Goal: Task Accomplishment & Management: Complete application form

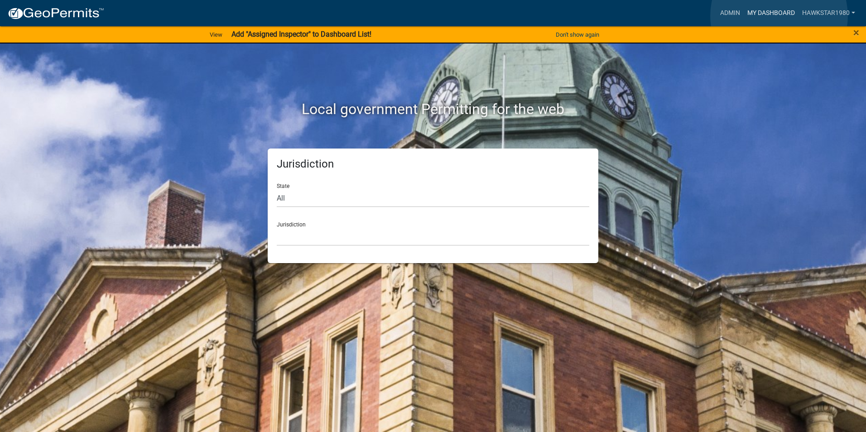
click at [779, 16] on link "My Dashboard" at bounding box center [771, 13] width 55 height 17
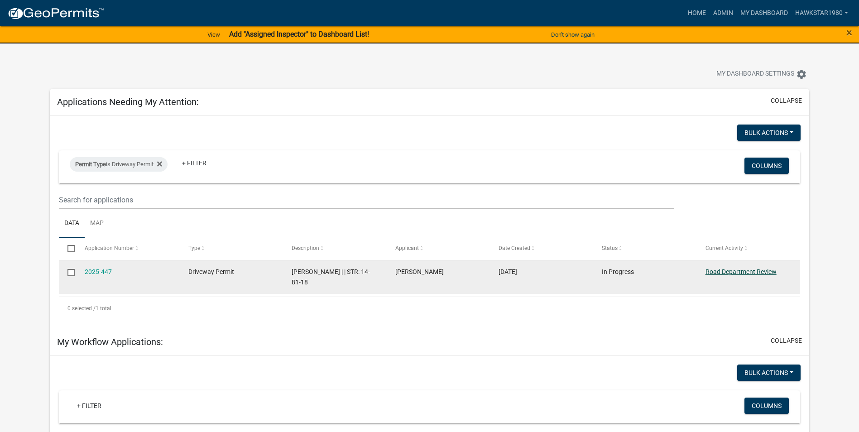
click at [743, 273] on link "Road Department Review" at bounding box center [741, 271] width 71 height 7
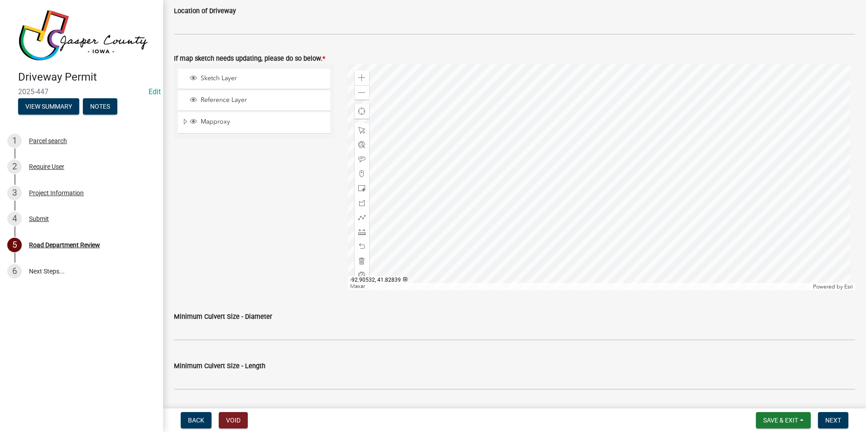
scroll to position [408, 0]
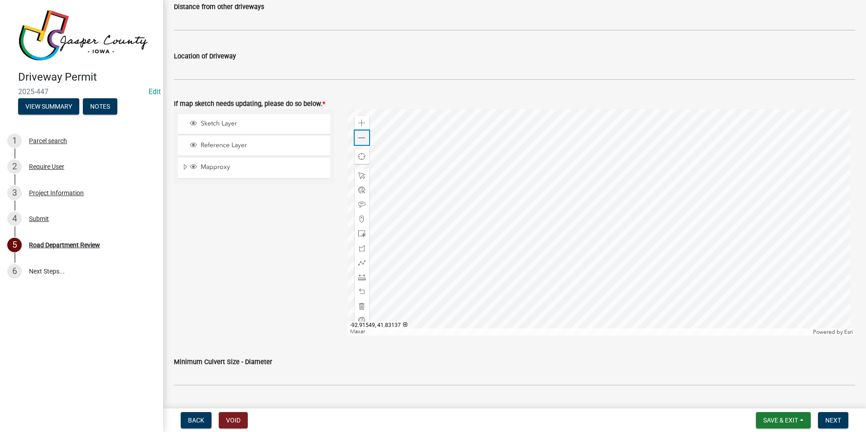
click at [361, 142] on div "Zoom out" at bounding box center [362, 137] width 14 height 14
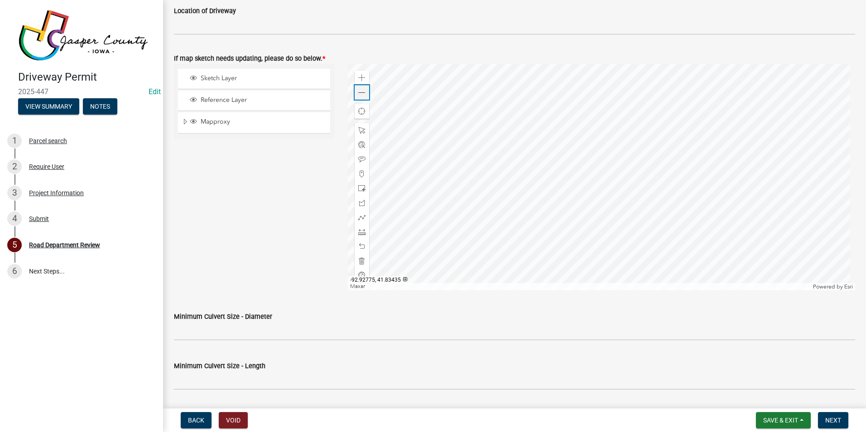
click at [361, 91] on span at bounding box center [361, 92] width 7 height 7
click at [360, 77] on span at bounding box center [361, 77] width 7 height 7
click at [357, 97] on div "Zoom out" at bounding box center [362, 92] width 14 height 14
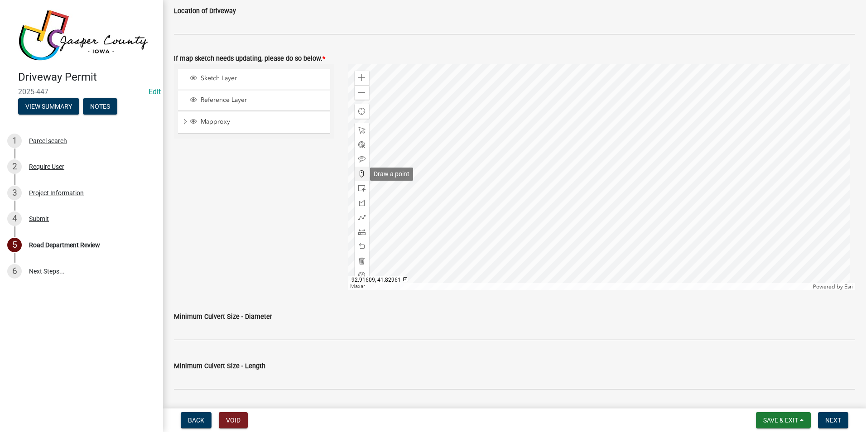
click at [359, 173] on span at bounding box center [361, 173] width 7 height 7
click at [647, 225] on div at bounding box center [602, 177] width 508 height 226
click at [449, 135] on div at bounding box center [602, 177] width 508 height 226
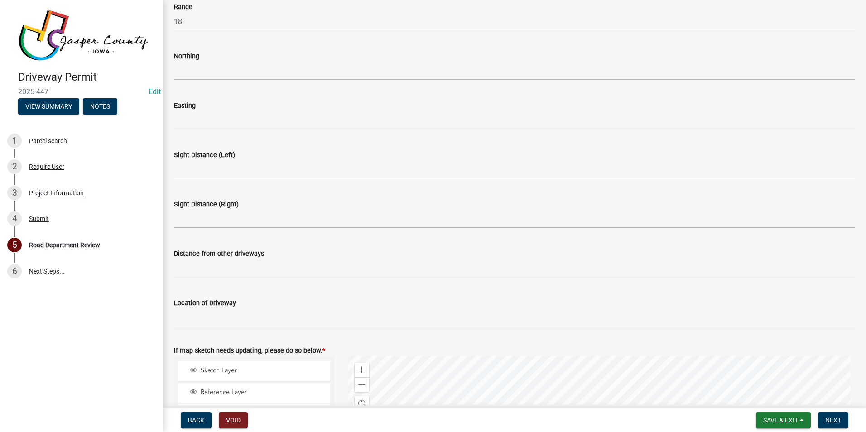
scroll to position [91, 0]
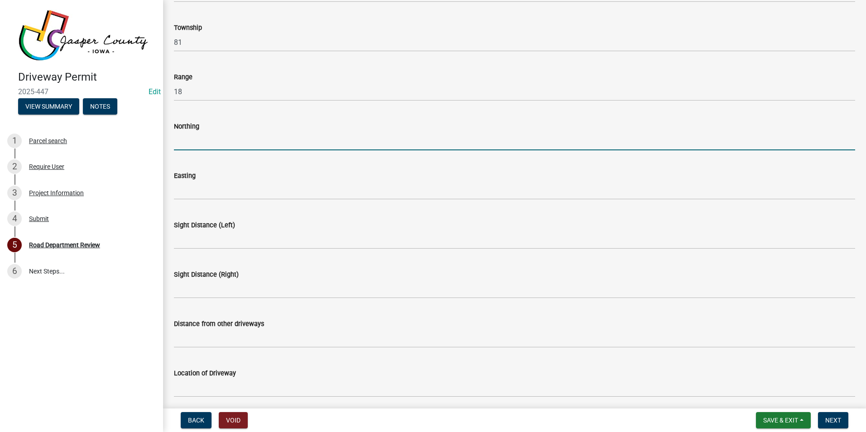
click at [235, 142] on input "Northing" at bounding box center [514, 141] width 681 height 19
type input "41.82720"
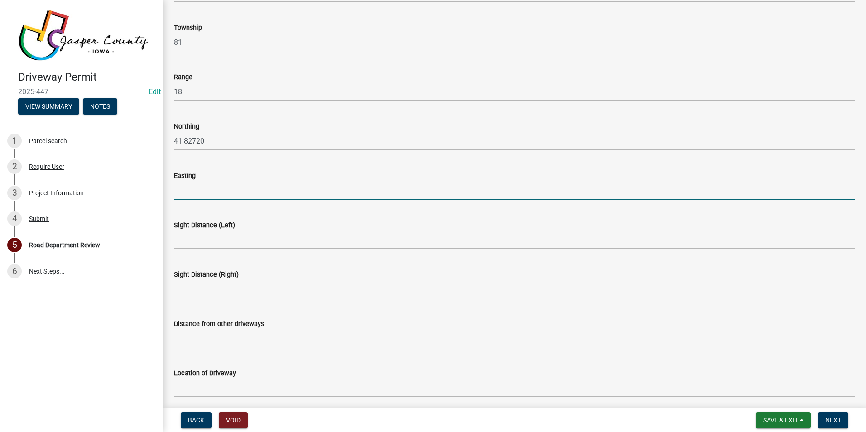
click at [225, 193] on input "Easting" at bounding box center [514, 190] width 681 height 19
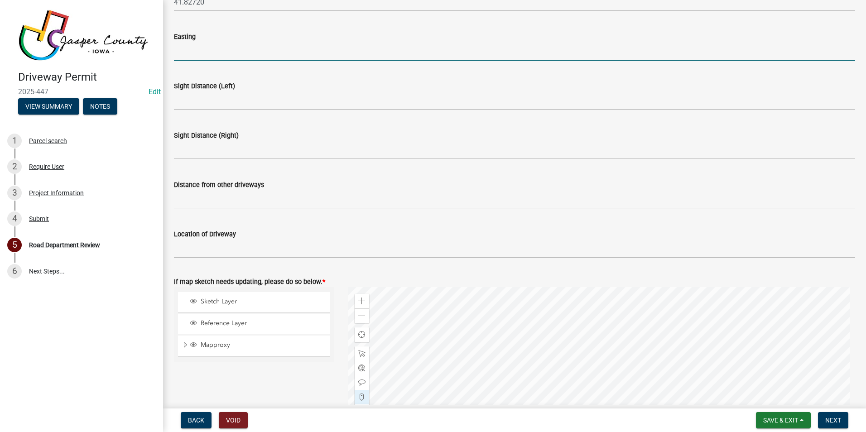
scroll to position [226, 0]
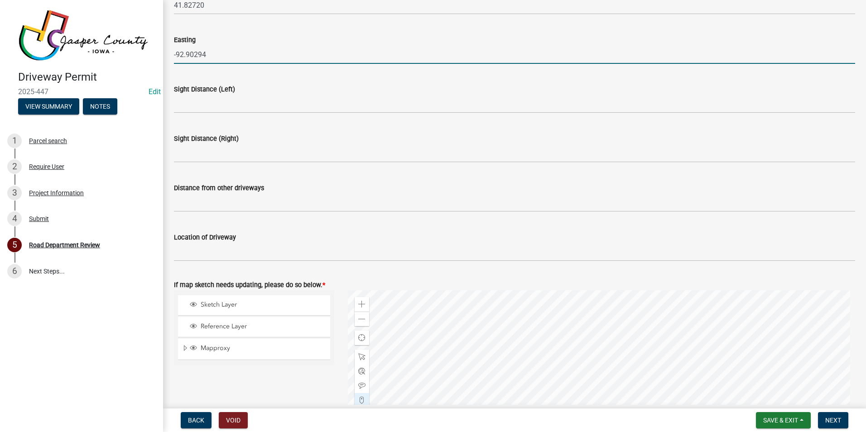
type input "-92.90294"
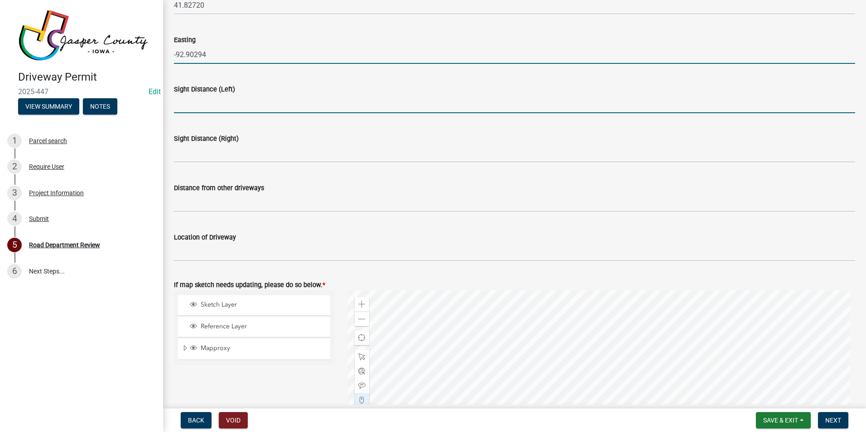
click at [258, 100] on input "Sight Distance (Left)" at bounding box center [514, 104] width 681 height 19
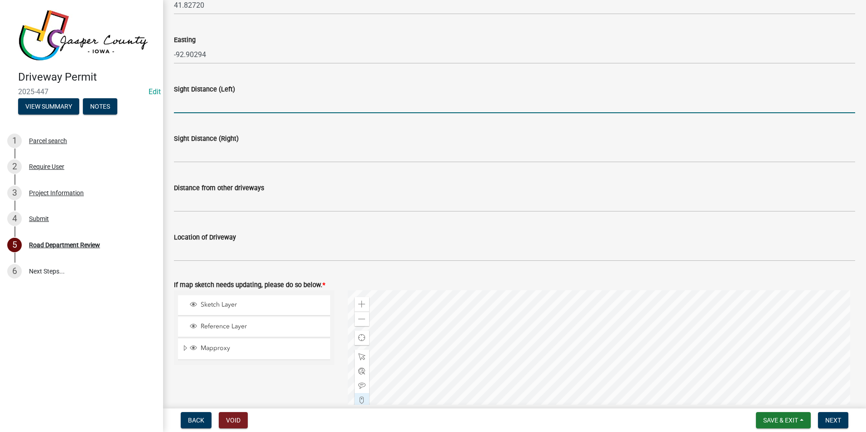
type input "500+"
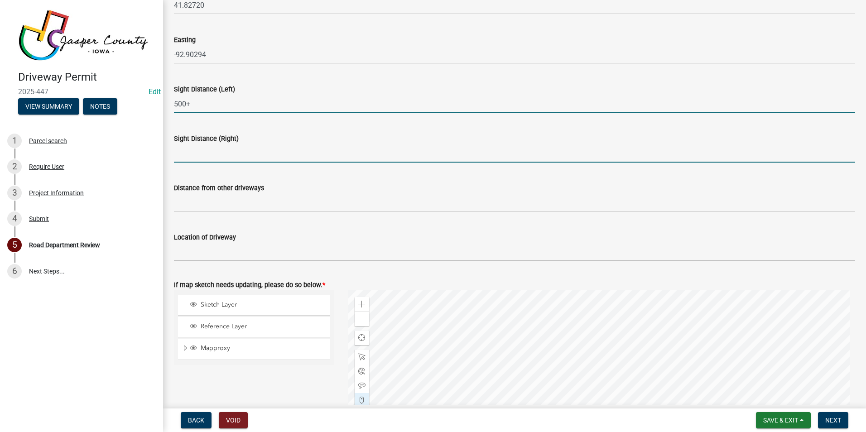
click at [221, 156] on input "Sight Distance (Right)" at bounding box center [514, 153] width 681 height 19
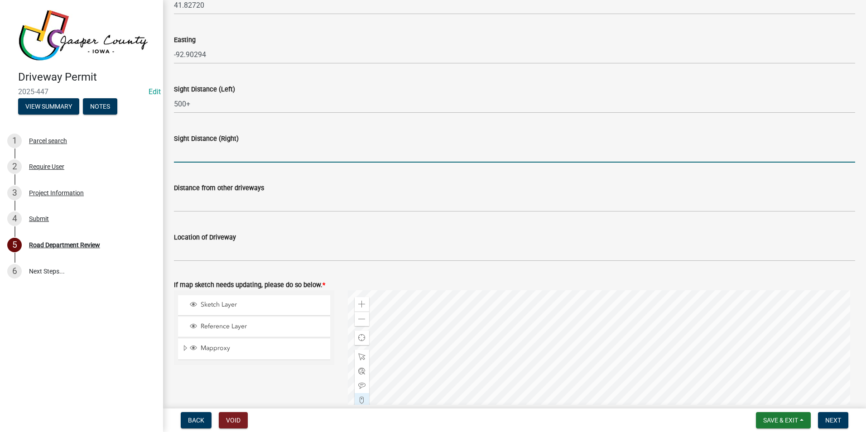
type input "500+"
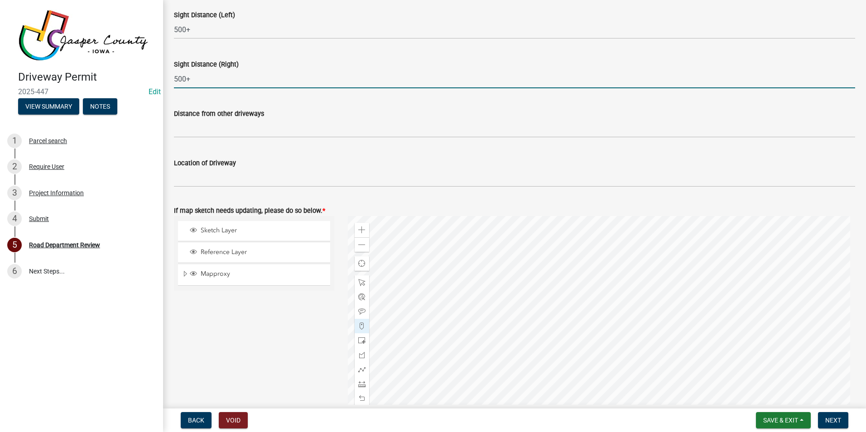
scroll to position [317, 0]
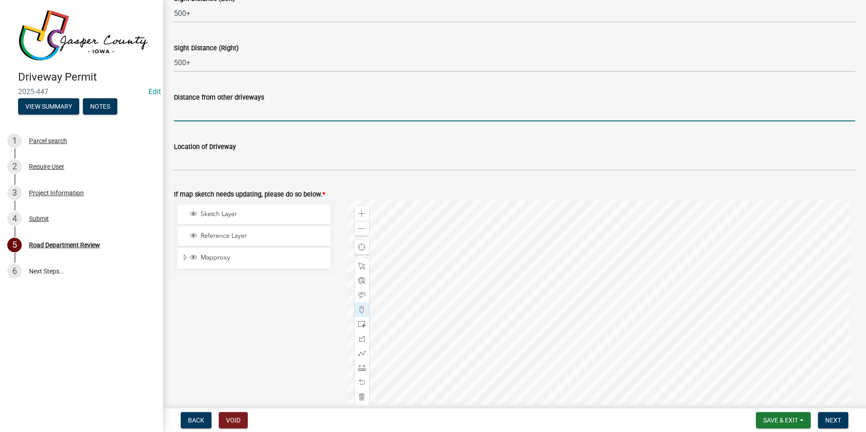
click at [247, 112] on input "Distance from other driveways" at bounding box center [514, 112] width 681 height 19
click at [275, 112] on input "3,424' south of entrance at" at bounding box center [514, 112] width 681 height 19
type input "3,424' south of entrance at [STREET_ADDRESS]"
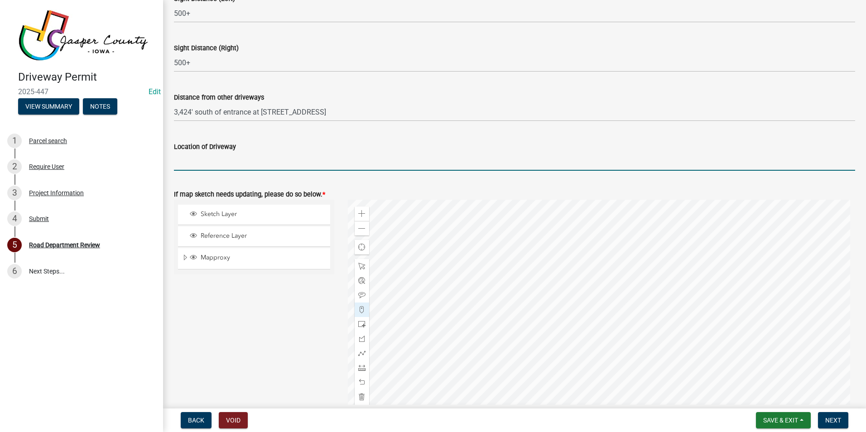
click at [183, 165] on input "Location of Driveway" at bounding box center [514, 161] width 681 height 19
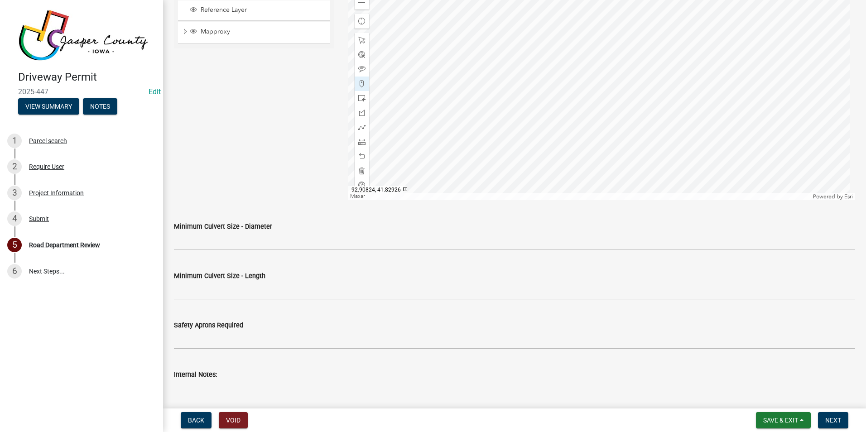
scroll to position [544, 0]
type input "2,723' north of Hwy F-17 E on E 100th St N"
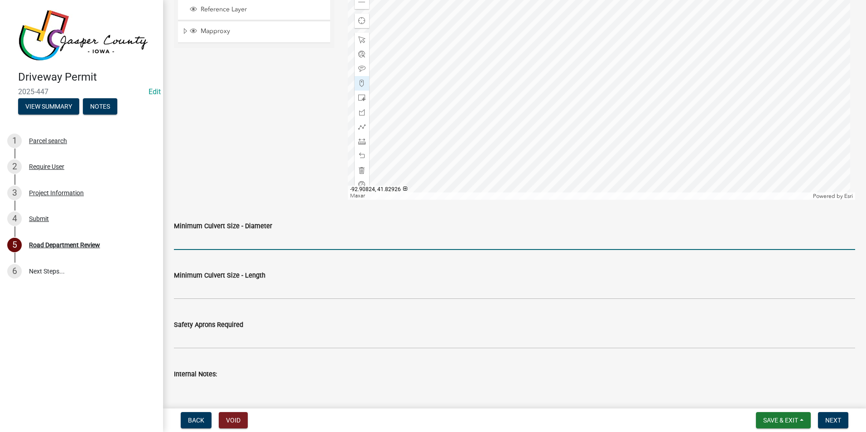
click at [216, 239] on input "Minimum Culvert Size - Diameter" at bounding box center [514, 240] width 681 height 19
type input "15""
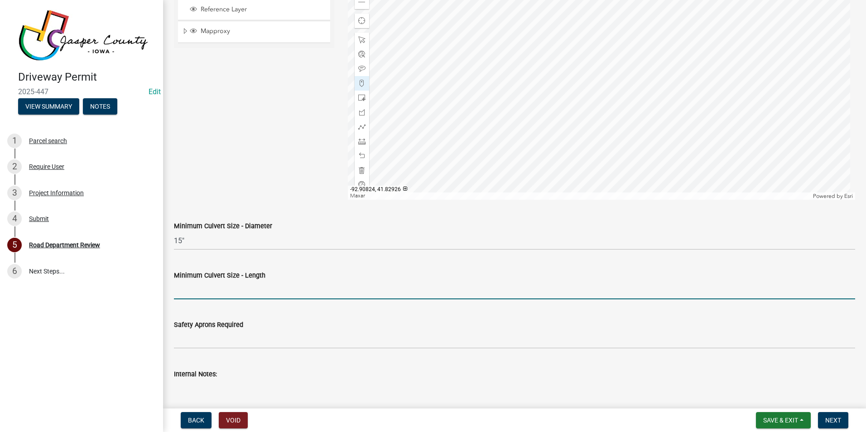
click at [210, 291] on input "Minimum Culvert Size - Length" at bounding box center [514, 290] width 681 height 19
type input "42'"
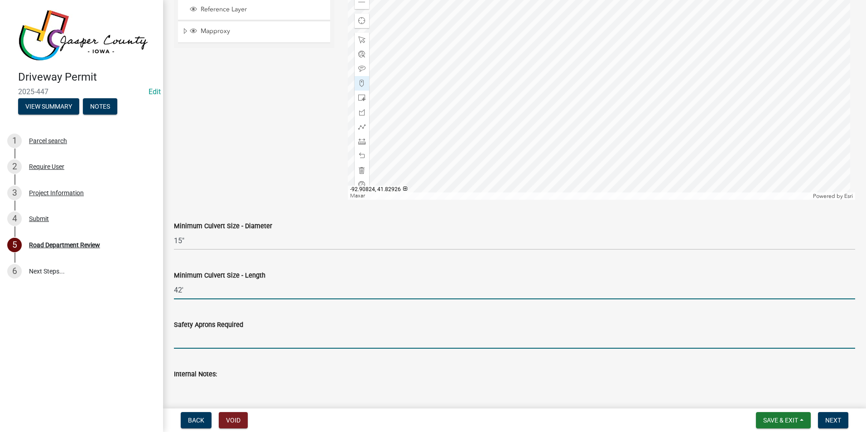
click at [223, 342] on input "Safety Aprons Required" at bounding box center [514, 339] width 681 height 19
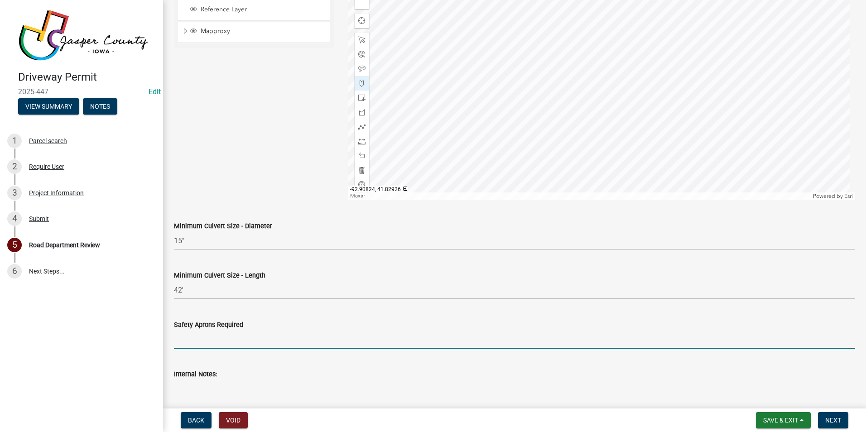
scroll to position [589, 0]
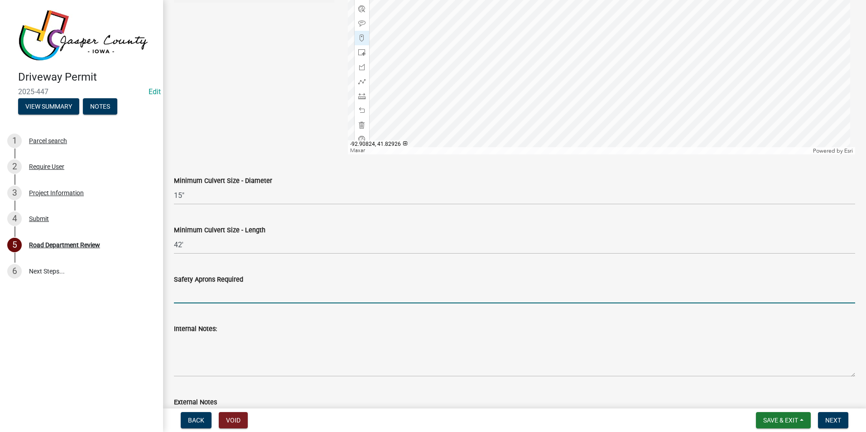
click at [269, 295] on input "Safety Aprons Required" at bounding box center [514, 294] width 681 height 19
type input "Safety apron required, or bevel cut the ends to match the 3:1 slope on the side…"
select select "8"
select select "2025"
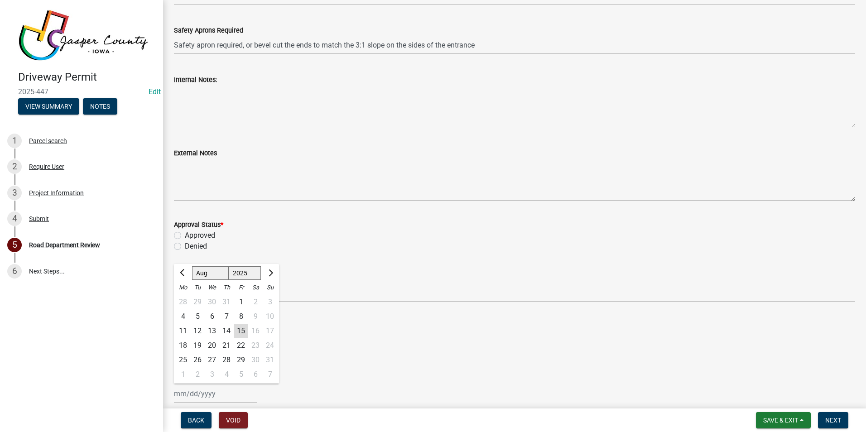
scroll to position [747, 0]
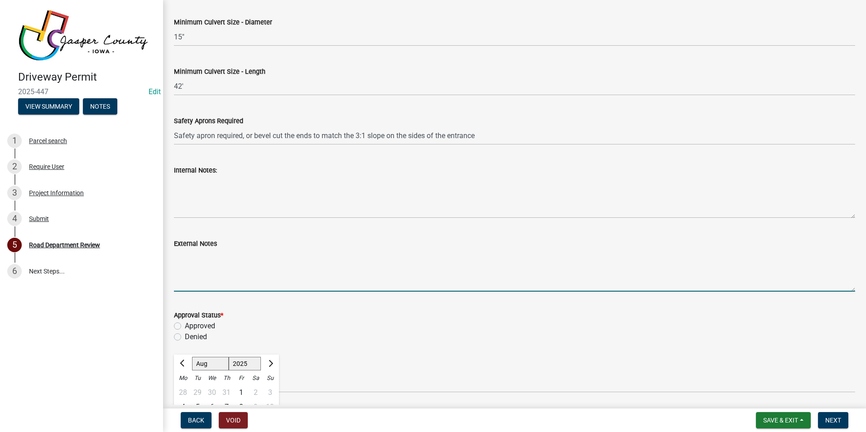
click at [192, 257] on textarea "External Notes" at bounding box center [514, 270] width 681 height 43
click at [359, 255] on textarea "entrance top shall be at least 18' and no more than 40'" at bounding box center [514, 270] width 681 height 43
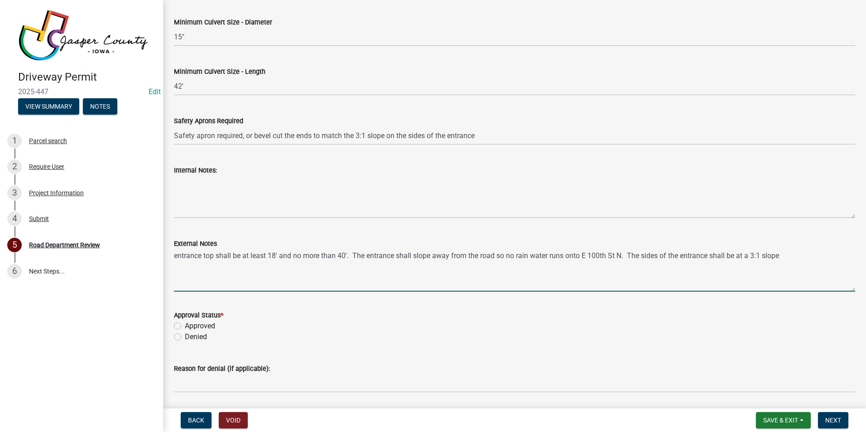
type textarea "entrance top shall be at least 18' and no more than 40'. The entrance shall slo…"
click at [185, 326] on label "Approved" at bounding box center [200, 326] width 30 height 11
click at [185, 326] on input "Approved" at bounding box center [188, 324] width 6 height 6
radio input "true"
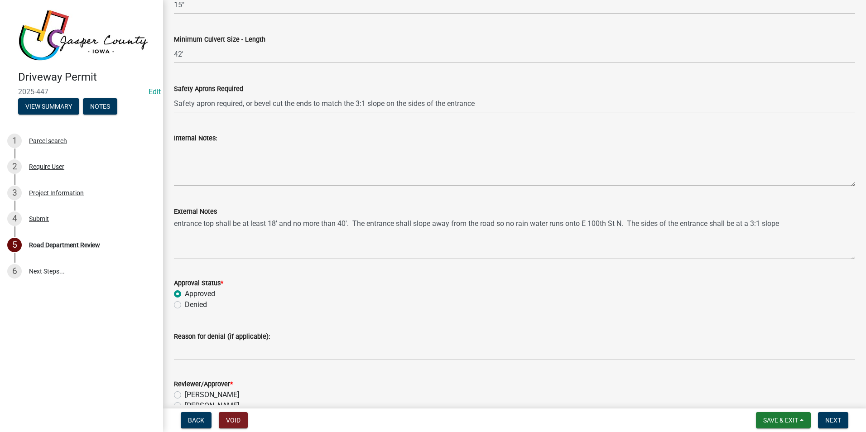
scroll to position [883, 0]
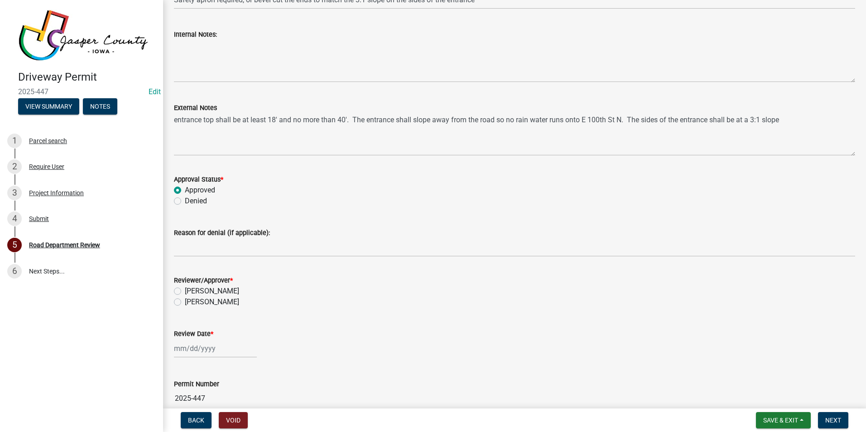
click at [185, 303] on label "[PERSON_NAME]" at bounding box center [212, 302] width 54 height 11
click at [185, 303] on input "[PERSON_NAME]" at bounding box center [188, 300] width 6 height 6
radio input "true"
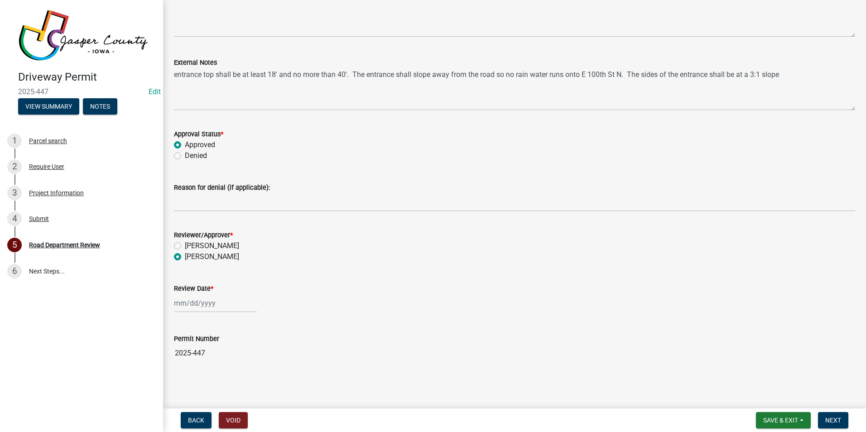
select select "8"
select select "2025"
click at [221, 306] on div "[PERSON_NAME] Feb Mar Apr [PERSON_NAME][DATE] Oct Nov [DATE] 1526 1527 1528 152…" at bounding box center [215, 303] width 83 height 19
click at [240, 241] on div "15" at bounding box center [241, 240] width 14 height 14
type input "[DATE]"
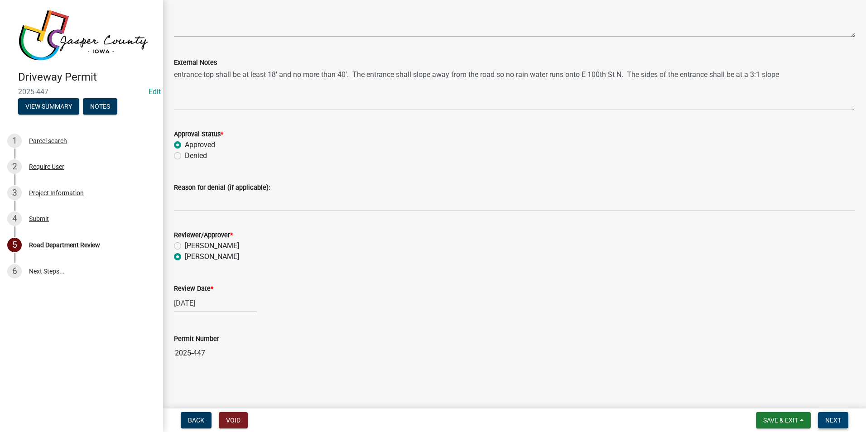
click at [829, 418] on span "Next" at bounding box center [833, 420] width 16 height 7
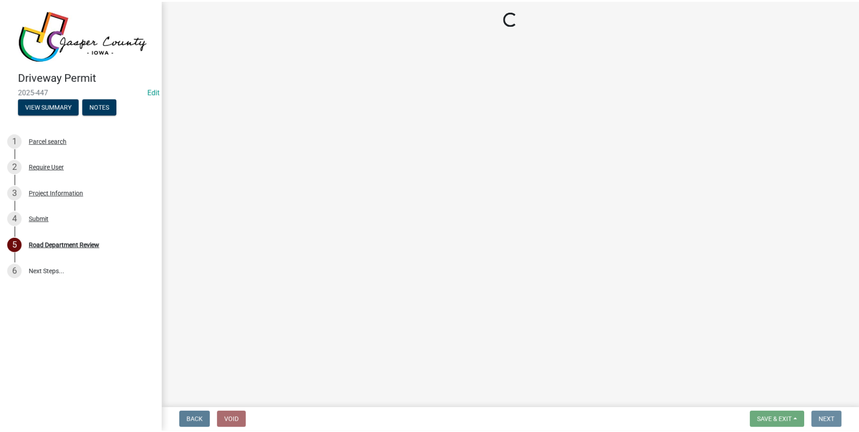
scroll to position [0, 0]
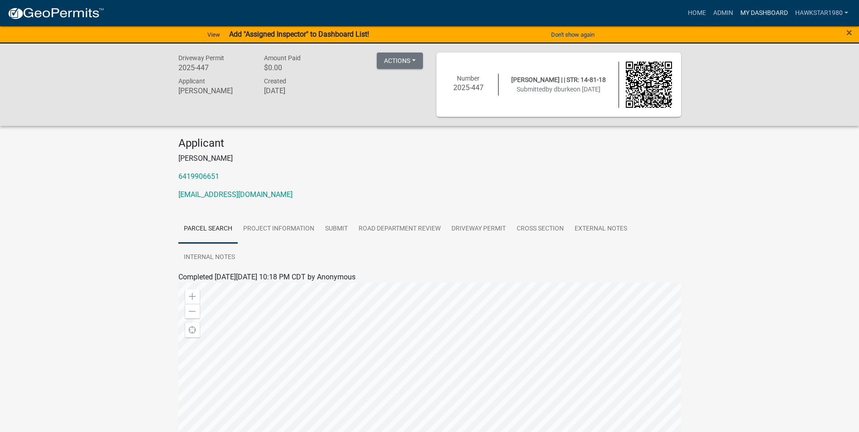
click at [756, 10] on link "My Dashboard" at bounding box center [764, 13] width 55 height 17
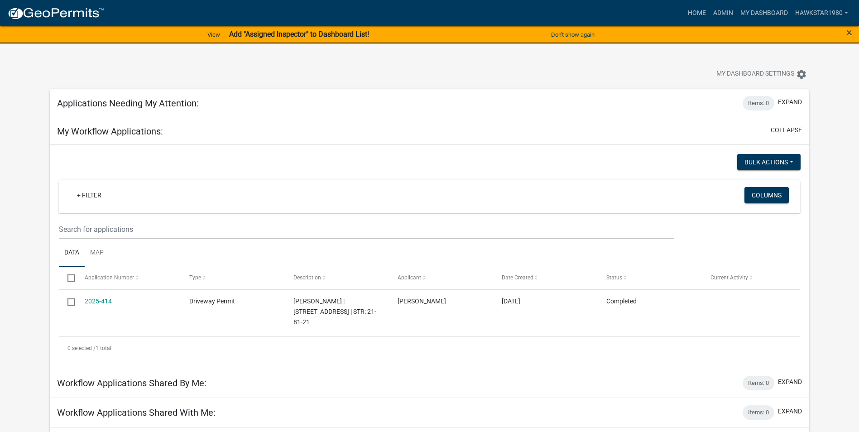
scroll to position [45, 0]
